Goal: Task Accomplishment & Management: Use online tool/utility

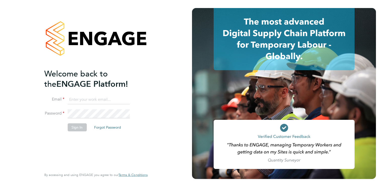
click at [99, 98] on input at bounding box center [98, 100] width 62 height 9
type input "callum.kelly@torus.co.uk"
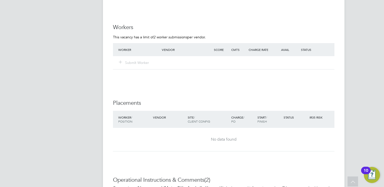
scroll to position [462, 0]
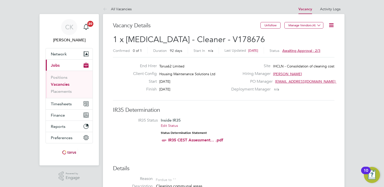
click at [330, 24] on icon at bounding box center [331, 25] width 6 height 6
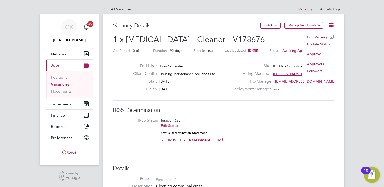
click at [310, 53] on li "Approve" at bounding box center [318, 54] width 29 height 7
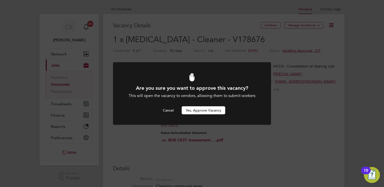
drag, startPoint x: 212, startPoint y: 118, endPoint x: 212, endPoint y: 112, distance: 6.1
click at [212, 117] on div at bounding box center [192, 93] width 158 height 63
click at [212, 111] on button "Yes, Approve Vacancy" at bounding box center [202, 111] width 43 height 8
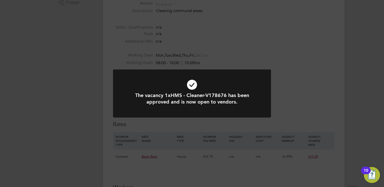
scroll to position [352, 0]
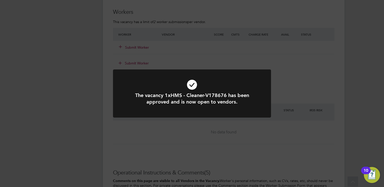
click at [307, 73] on div "The vacancy 1xHMS - Cleaner-V178676 has been approved and is now open to vendor…" at bounding box center [192, 93] width 384 height 187
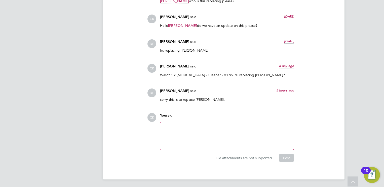
scroll to position [489, 0]
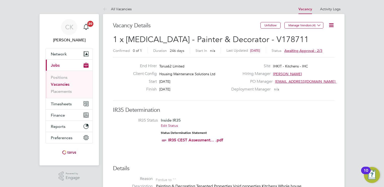
click at [333, 25] on icon at bounding box center [331, 25] width 6 height 6
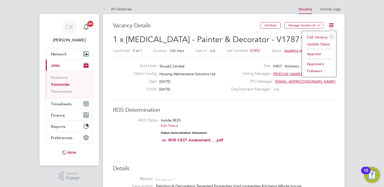
scroll to position [0, 34]
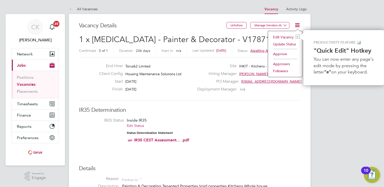
click at [279, 54] on li "Approve" at bounding box center [284, 54] width 29 height 7
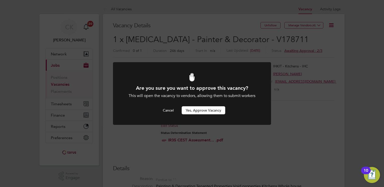
scroll to position [0, 0]
click at [201, 112] on button "Yes, Approve Vacancy" at bounding box center [202, 111] width 43 height 8
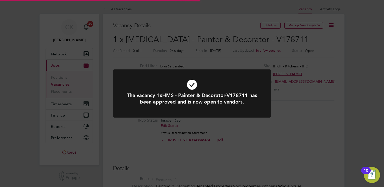
scroll to position [15, 35]
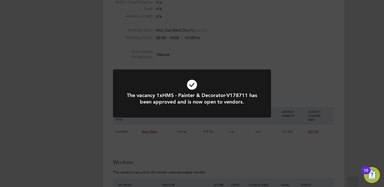
click at [296, 94] on div "The vacancy 1xHMS - Painter & Decorator-V178711 has been approved and is now op…" at bounding box center [192, 93] width 384 height 187
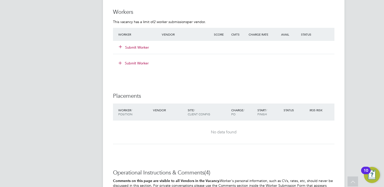
scroll to position [528, 0]
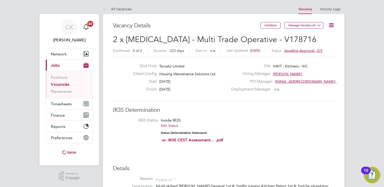
click at [332, 25] on icon at bounding box center [331, 25] width 6 height 6
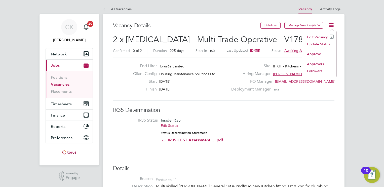
click at [315, 54] on li "Approve" at bounding box center [318, 54] width 29 height 7
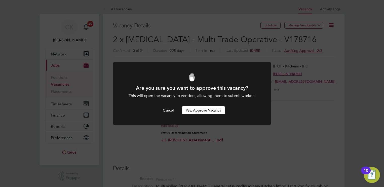
click at [209, 110] on button "Yes, Approve Vacancy" at bounding box center [202, 111] width 43 height 8
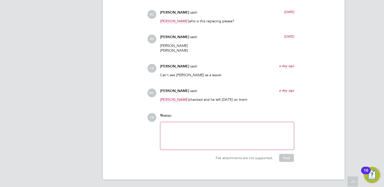
scroll to position [538, 0]
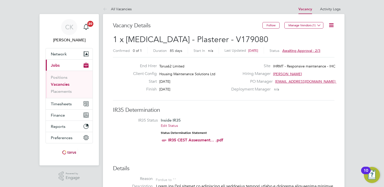
click at [330, 24] on icon at bounding box center [331, 25] width 6 height 6
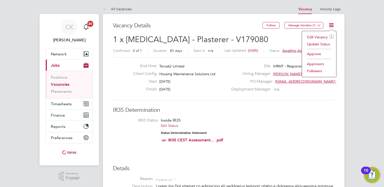
click at [317, 52] on li "Approve" at bounding box center [318, 54] width 29 height 7
click at [0, 0] on div at bounding box center [0, 0] width 0 height 0
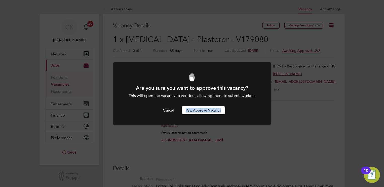
click at [211, 113] on button "Yes, Approve Vacancy" at bounding box center [202, 111] width 43 height 8
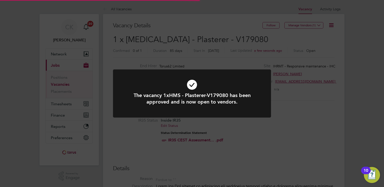
scroll to position [15, 35]
click at [307, 118] on div "The vacancy 1xHMS - Plasterer-V179080 has been approved and is now open to vend…" at bounding box center [192, 93] width 384 height 187
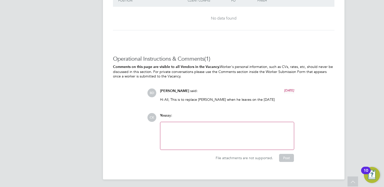
scroll to position [474, 0]
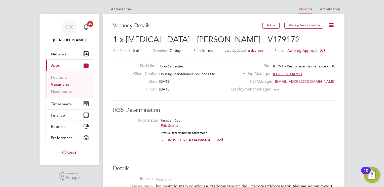
click at [329, 27] on icon at bounding box center [331, 25] width 6 height 6
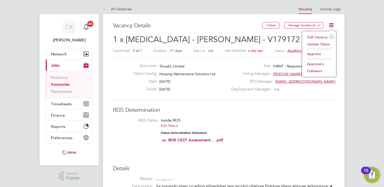
click at [315, 53] on li "Approve" at bounding box center [318, 54] width 29 height 7
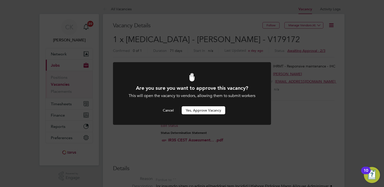
click at [212, 110] on button "Yes, Approve Vacancy" at bounding box center [202, 111] width 43 height 8
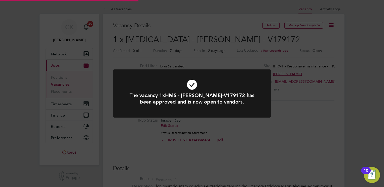
scroll to position [15, 35]
click at [300, 106] on div "The vacancy 1xHMS - Joiner-V179172 has been approved and is now open to vendors…" at bounding box center [192, 93] width 384 height 187
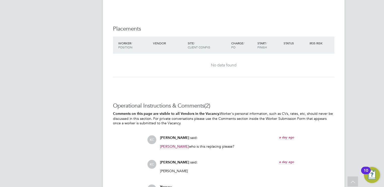
scroll to position [575, 0]
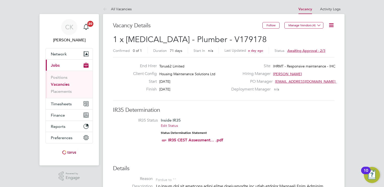
click at [330, 24] on icon at bounding box center [331, 25] width 6 height 6
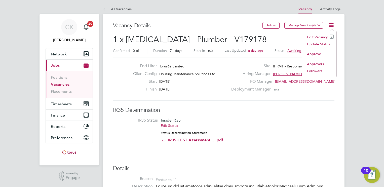
click at [311, 53] on li "Approve" at bounding box center [318, 54] width 29 height 7
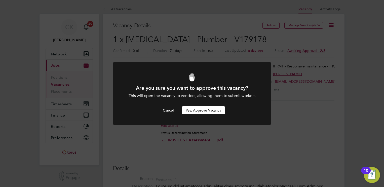
drag, startPoint x: 204, startPoint y: 116, endPoint x: 204, endPoint y: 113, distance: 3.0
click at [204, 116] on div at bounding box center [192, 93] width 158 height 63
click at [204, 113] on button "Yes, Approve Vacancy" at bounding box center [202, 111] width 43 height 8
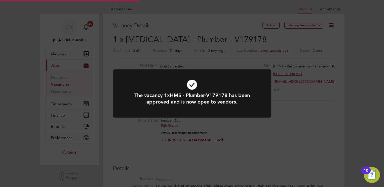
scroll to position [15, 35]
click at [304, 96] on div "The vacancy 1xHMS - Plumber-V179178 has been approved and is now open to vendor…" at bounding box center [192, 93] width 384 height 187
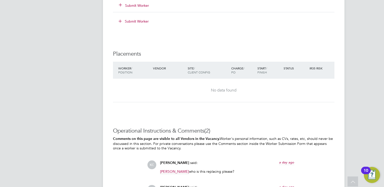
scroll to position [575, 0]
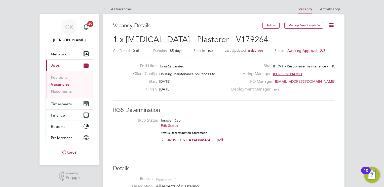
click at [332, 25] on icon at bounding box center [331, 25] width 6 height 6
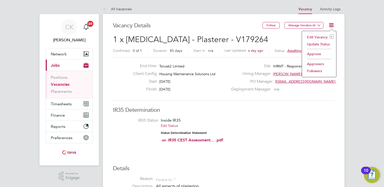
click at [273, 137] on li "IR35 Status Inside IR35 Edit Status Status Determination Statement IR35 CEST As…" at bounding box center [223, 131] width 211 height 27
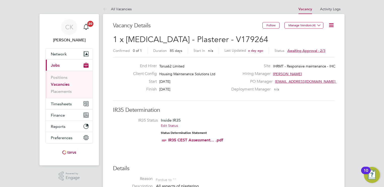
click at [333, 27] on icon at bounding box center [331, 25] width 6 height 6
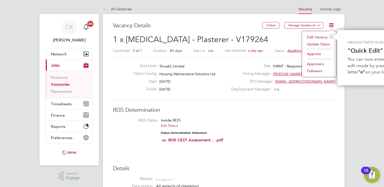
scroll to position [0, 34]
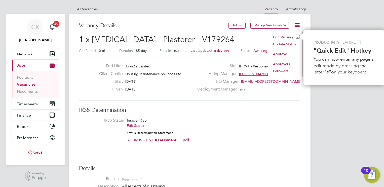
click at [241, 110] on h3 "IR35 Determination" at bounding box center [189, 110] width 221 height 7
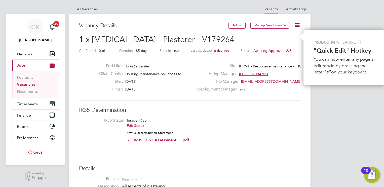
scroll to position [0, 0]
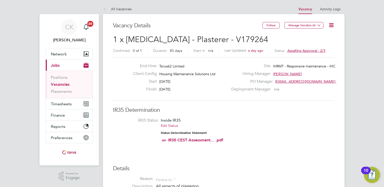
click at [333, 28] on icon at bounding box center [331, 25] width 6 height 6
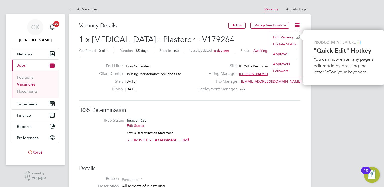
click at [282, 52] on li "Approve" at bounding box center [284, 54] width 29 height 7
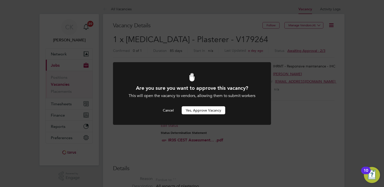
drag, startPoint x: 210, startPoint y: 107, endPoint x: 283, endPoint y: 71, distance: 81.4
click at [210, 107] on button "Yes, Approve Vacancy" at bounding box center [202, 111] width 43 height 8
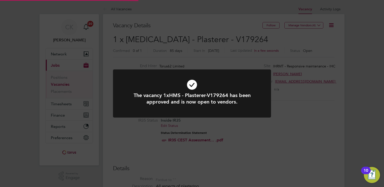
scroll to position [15, 35]
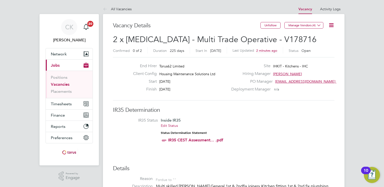
click at [328, 25] on icon at bounding box center [331, 25] width 6 height 6
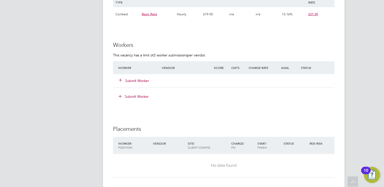
scroll to position [550, 0]
